Goal: Navigation & Orientation: Find specific page/section

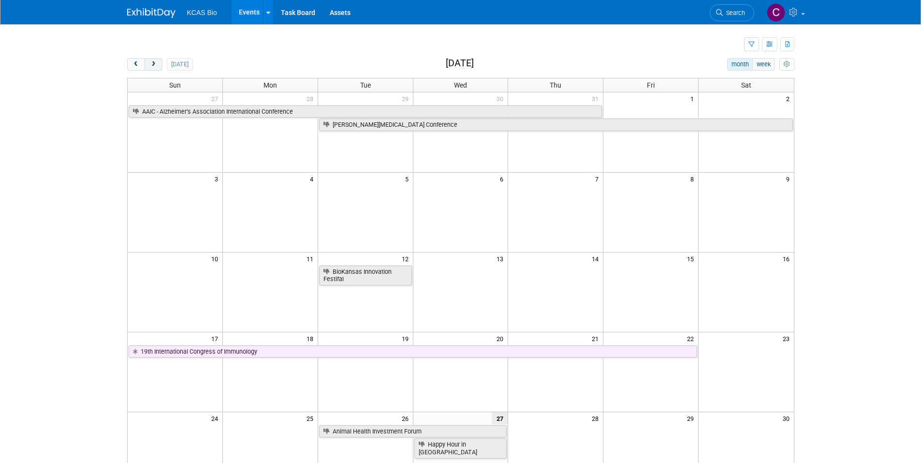
click at [153, 62] on span "next" at bounding box center [153, 64] width 7 height 6
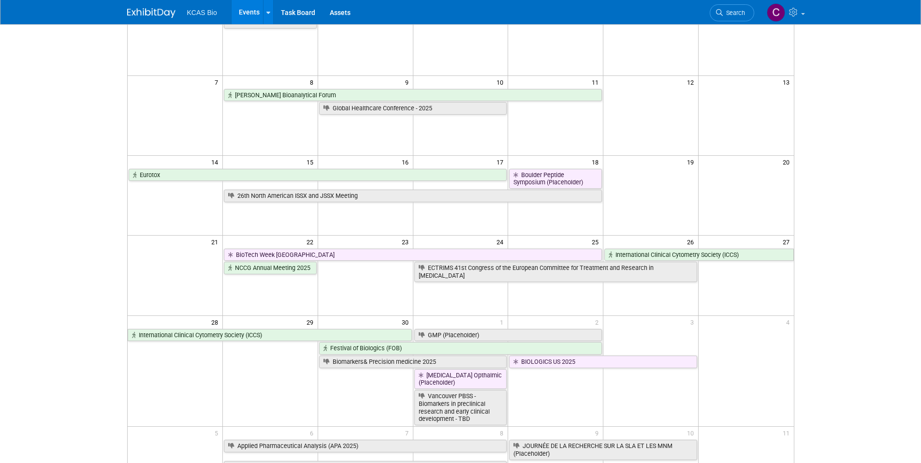
scroll to position [48, 0]
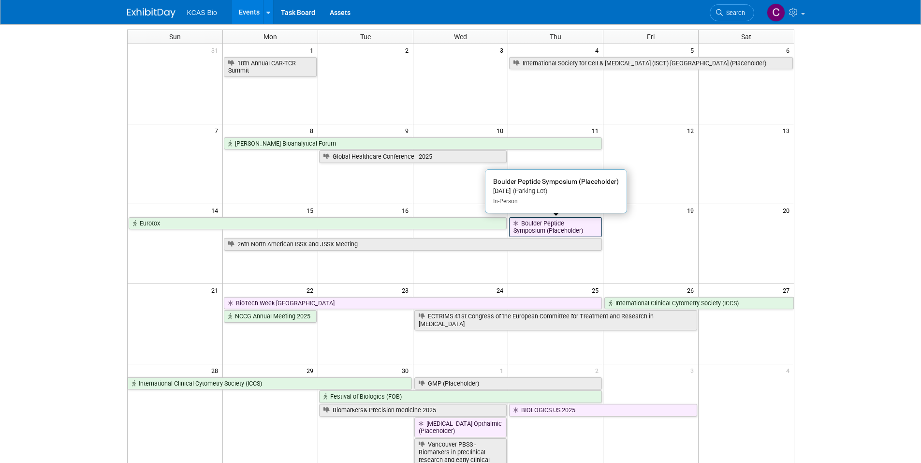
click at [577, 230] on link "Boulder Peptide Symposium (Placeholder)" at bounding box center [555, 227] width 93 height 20
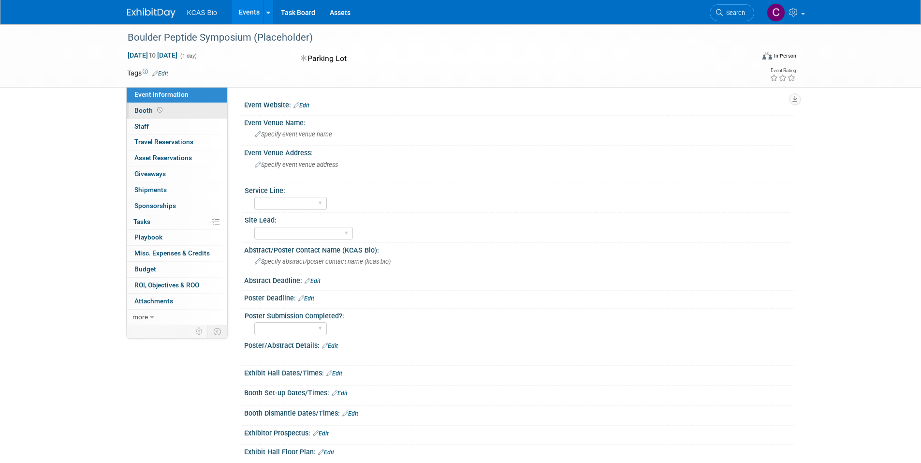
click at [140, 114] on span "Booth" at bounding box center [149, 110] width 30 height 8
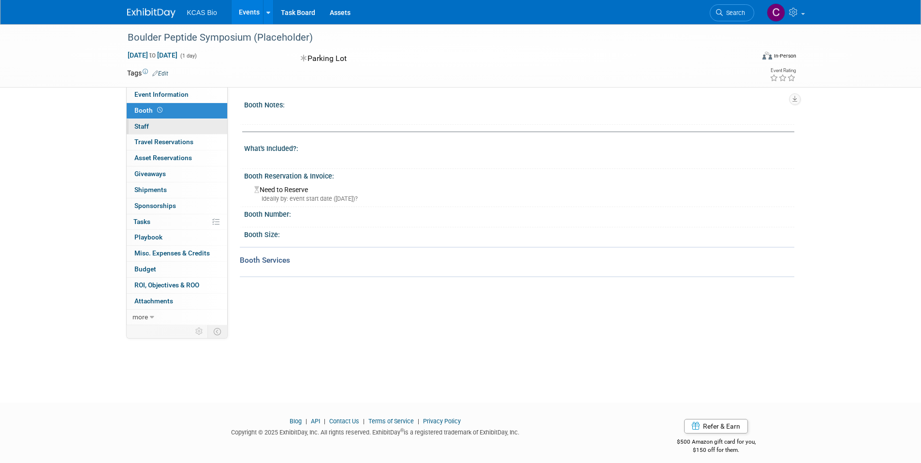
click at [141, 125] on span "Staff 0" at bounding box center [141, 126] width 15 height 8
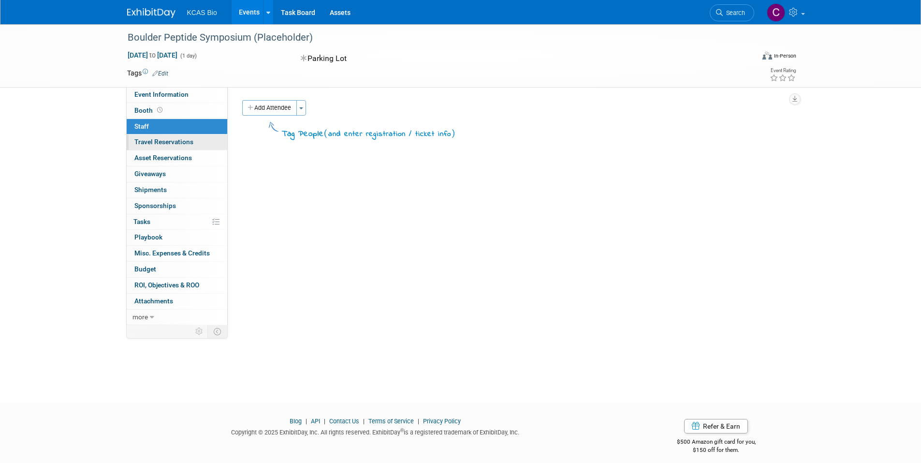
click at [145, 141] on span "Travel Reservations 0" at bounding box center [163, 142] width 59 height 8
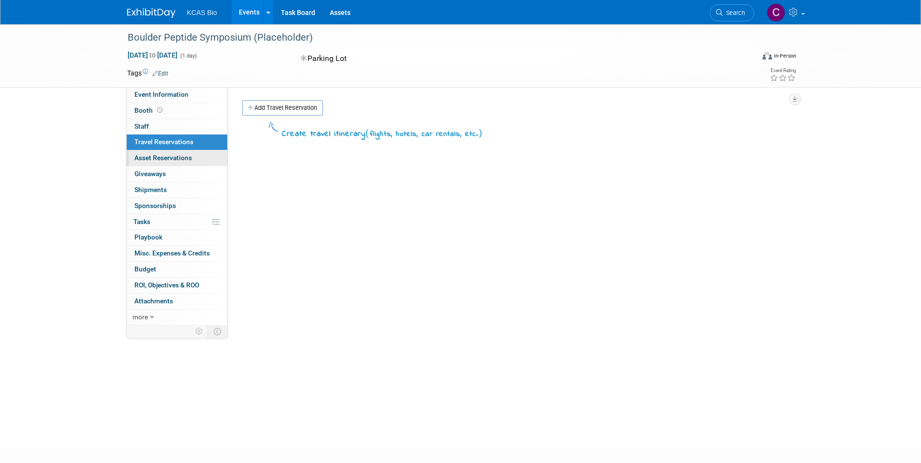
click at [166, 162] on link "0 Asset Reservations 0" at bounding box center [177, 157] width 101 height 15
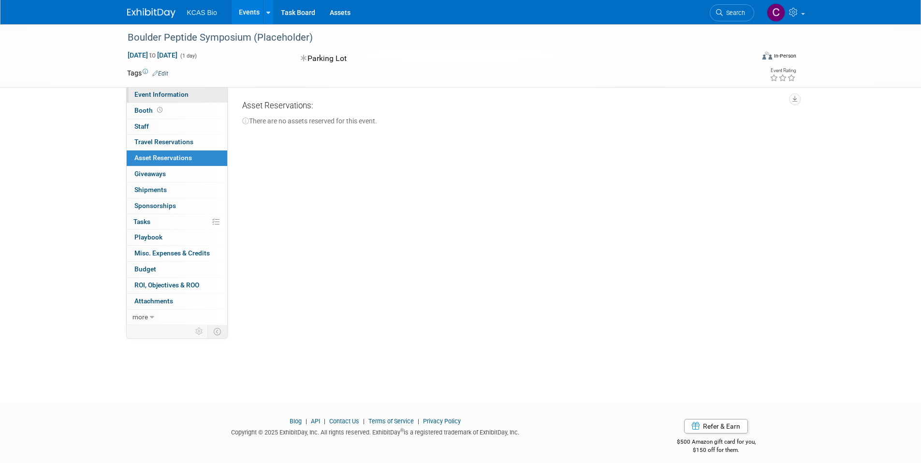
click at [162, 94] on span "Event Information" at bounding box center [161, 94] width 54 height 8
